Goal: Information Seeking & Learning: Check status

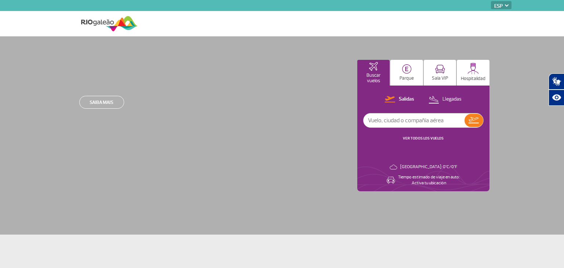
select select "es"
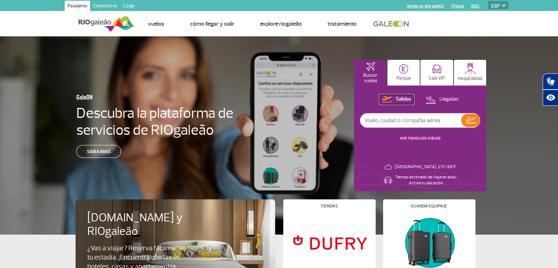
click at [401, 101] on p "Salidas" at bounding box center [403, 99] width 15 height 7
click at [406, 124] on input "text" at bounding box center [410, 120] width 101 height 14
type input "la8023"
click at [416, 138] on link "VER TODOS LOS VUELOS" at bounding box center [420, 138] width 41 height 5
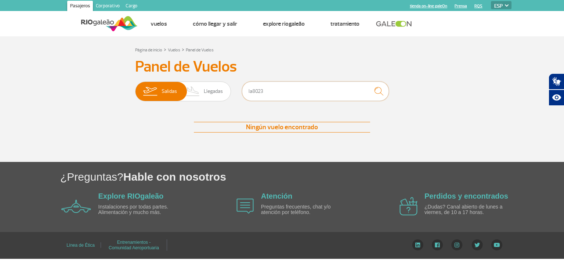
click at [281, 93] on input "la8023" at bounding box center [315, 90] width 147 height 19
type input "la8022"
click at [377, 90] on img "submit" at bounding box center [379, 91] width 16 height 15
click at [184, 65] on h3 "Panel de Vuelos" at bounding box center [282, 67] width 294 height 18
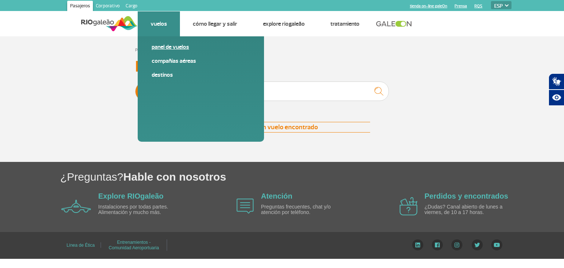
click at [165, 47] on link "Panel de vuelos" at bounding box center [201, 47] width 98 height 8
click at [197, 83] on span "Destinos" at bounding box center [201, 78] width 98 height 14
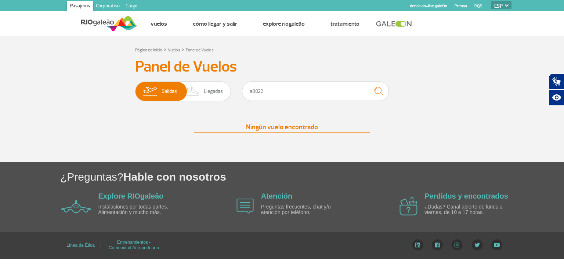
click at [273, 112] on div "Panel de Vuelos Salidas Llegadas la8022 Ningún vuelo encontrado Ningún vuelo en…" at bounding box center [281, 103] width 407 height 90
click at [201, 51] on link "Panel de Vuelos" at bounding box center [200, 50] width 28 height 6
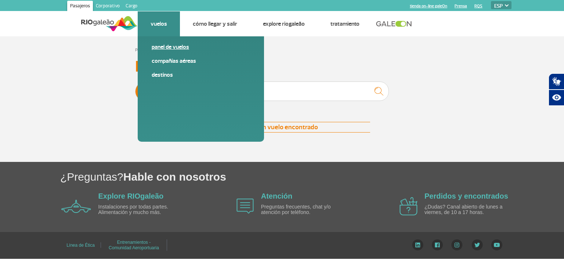
click at [165, 48] on link "Panel de vuelos" at bounding box center [201, 47] width 98 height 8
click at [164, 74] on link "Destinos" at bounding box center [201, 75] width 98 height 8
click at [169, 93] on span "Salidas" at bounding box center [169, 91] width 15 height 19
click at [135, 88] on input "[PERSON_NAME]" at bounding box center [135, 88] width 0 height 0
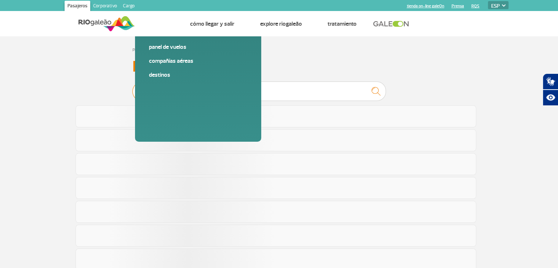
click at [169, 93] on span "Salidas" at bounding box center [166, 91] width 15 height 19
click at [133, 88] on input "[PERSON_NAME]" at bounding box center [133, 88] width 0 height 0
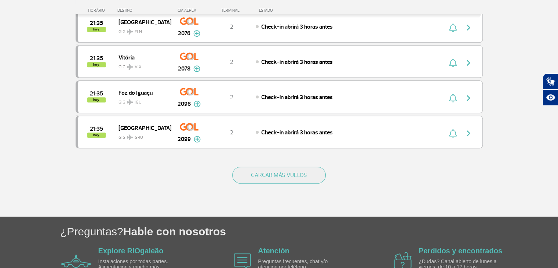
scroll to position [697, 0]
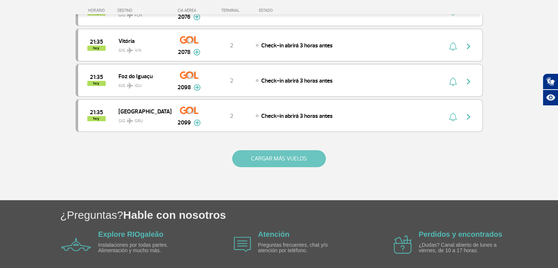
click at [283, 150] on button "CARGAR MÁS VUELOS" at bounding box center [279, 158] width 94 height 17
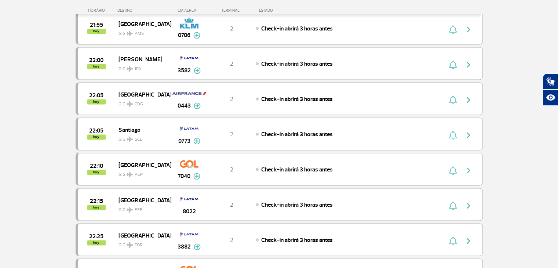
scroll to position [1064, 0]
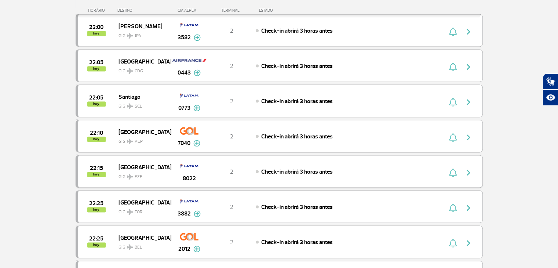
click at [470, 168] on img "button" at bounding box center [468, 172] width 9 height 9
